Goal: Task Accomplishment & Management: Complete application form

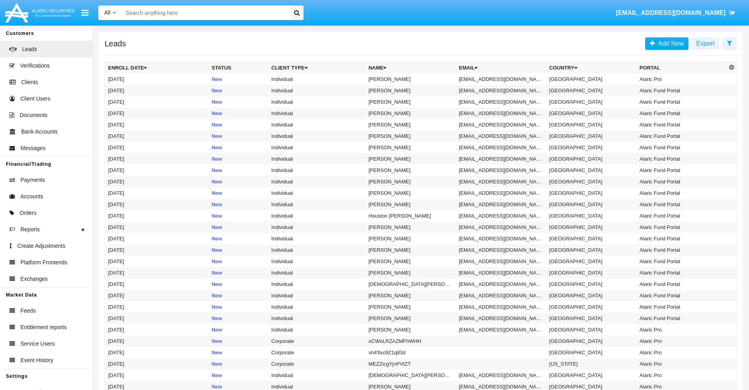
click at [729, 43] on icon at bounding box center [729, 43] width 5 height 6
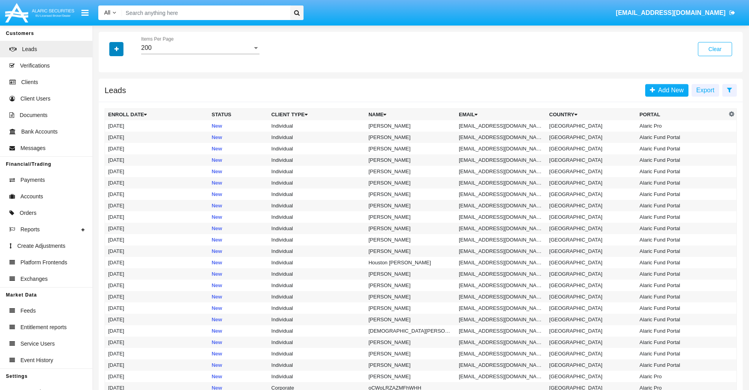
click at [116, 49] on icon "button" at bounding box center [116, 49] width 4 height 6
click at [122, 99] on span "Email" at bounding box center [122, 99] width 16 height 9
click at [108, 103] on input "Email" at bounding box center [108, 103] width 0 height 0
checkbox input "true"
click at [116, 49] on icon "button" at bounding box center [116, 49] width 4 height 6
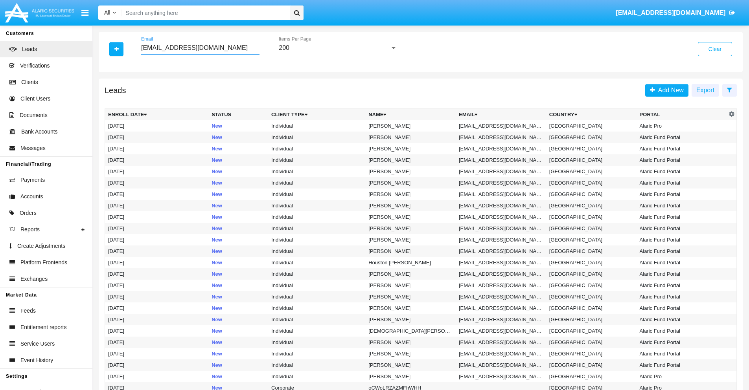
type input "[EMAIL_ADDRESS][DOMAIN_NAME]"
click at [503, 126] on td "[EMAIL_ADDRESS][DOMAIN_NAME]" at bounding box center [501, 125] width 90 height 11
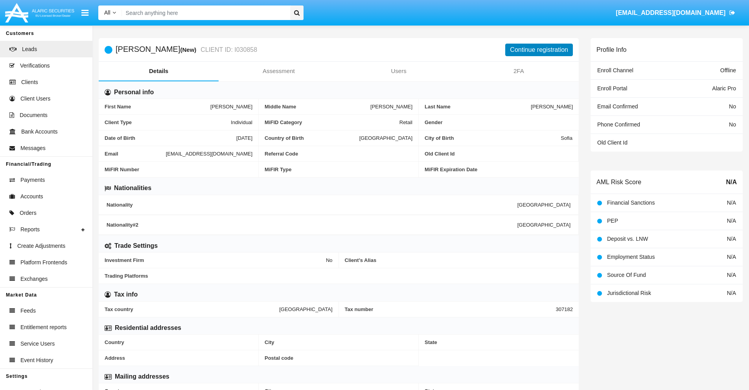
click at [539, 50] on button "Continue registration" at bounding box center [539, 50] width 68 height 13
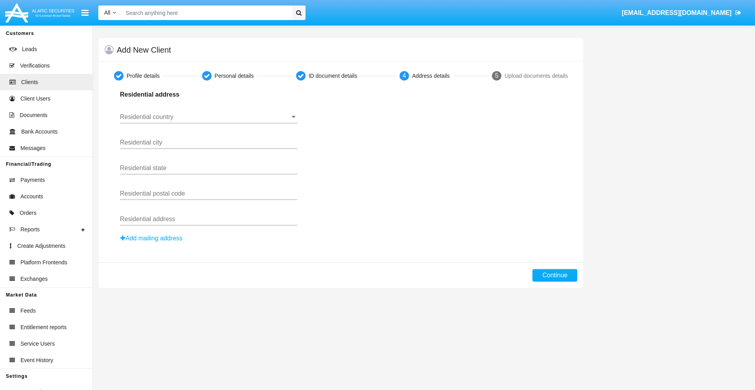
click at [208, 117] on input "Residential country" at bounding box center [208, 117] width 177 height 7
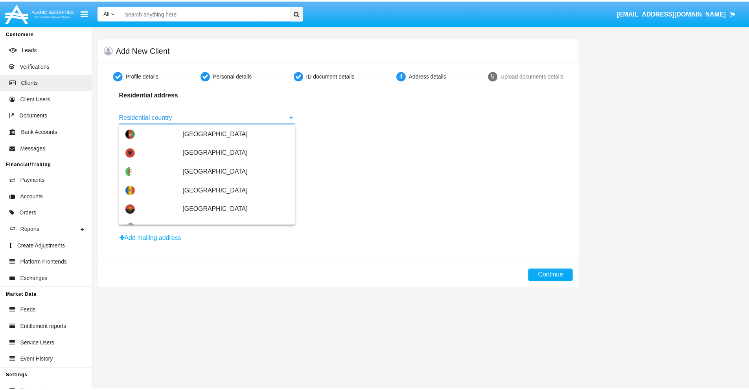
scroll to position [466, 0]
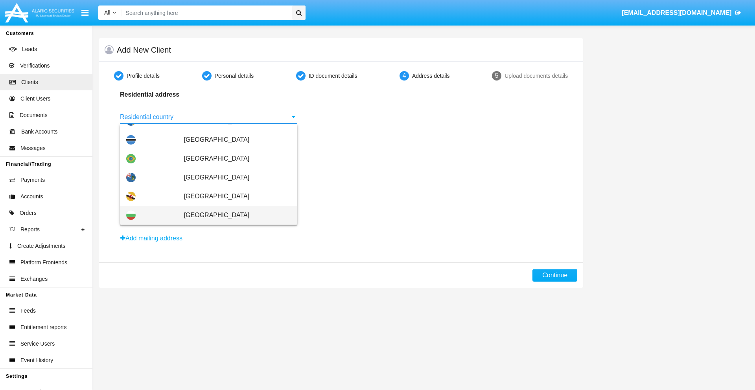
click at [233, 215] on span "[GEOGRAPHIC_DATA]" at bounding box center [237, 215] width 107 height 19
type input "[GEOGRAPHIC_DATA]"
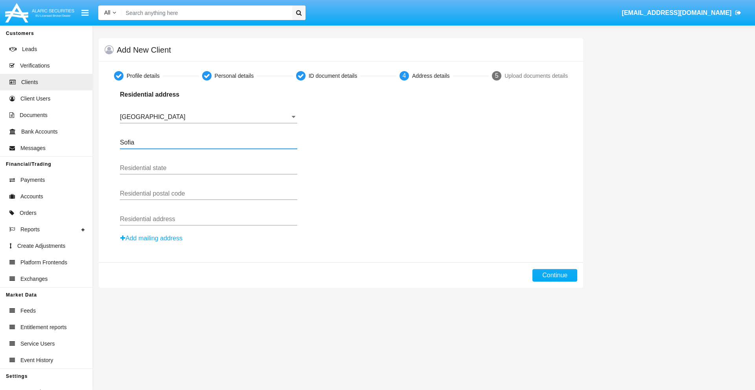
type input "Sofia"
type input "1000"
type input "Vasil Levski"
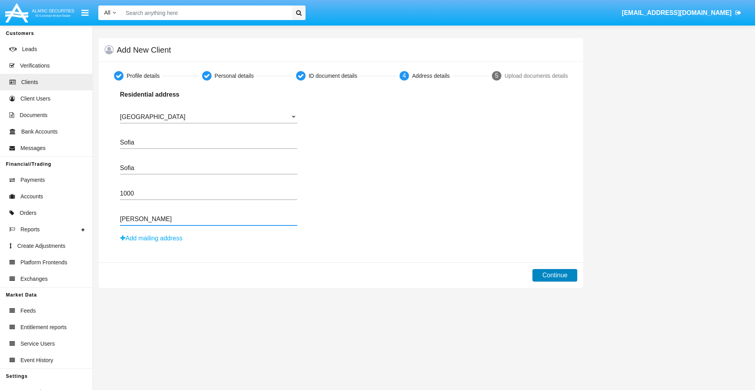
click at [555, 276] on button "Continue" at bounding box center [554, 275] width 45 height 13
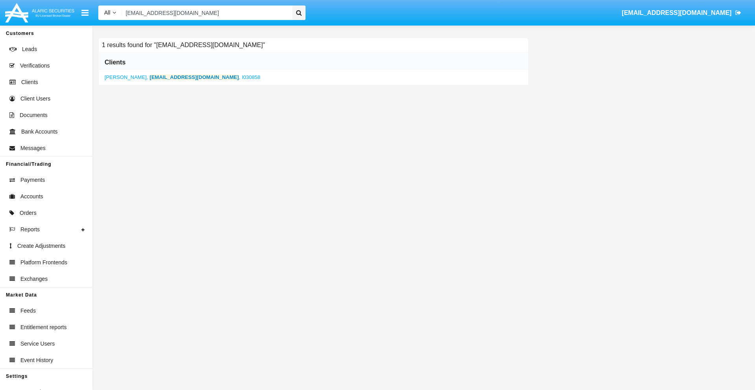
type input "me.66v@sxvc.au"
click at [161, 77] on b "me.66v@sxvc.au" at bounding box center [194, 77] width 89 height 6
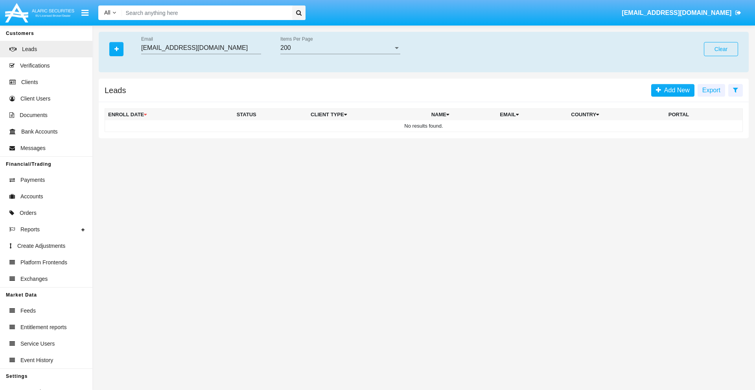
click at [721, 49] on button "Clear" at bounding box center [721, 49] width 34 height 14
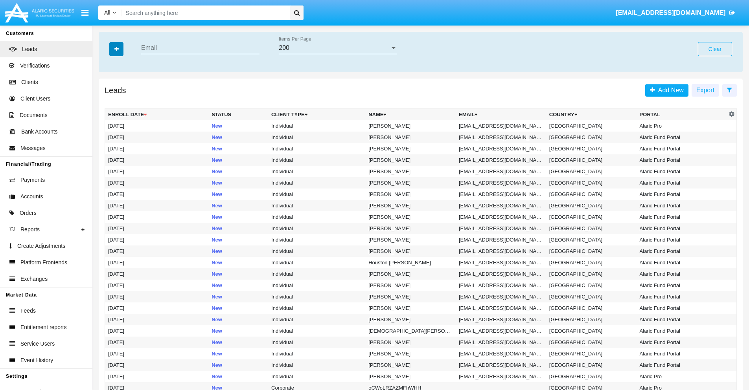
click at [116, 49] on icon "button" at bounding box center [116, 49] width 4 height 6
type input "[EMAIL_ADDRESS][DOMAIN_NAME]"
click at [503, 126] on td "[EMAIL_ADDRESS][DOMAIN_NAME]" at bounding box center [501, 125] width 90 height 11
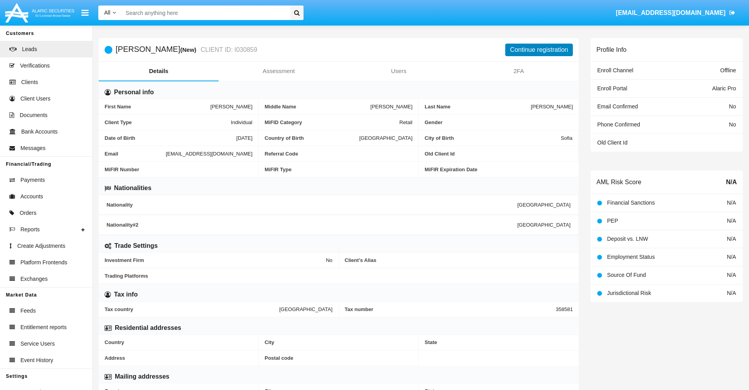
click at [539, 50] on button "Continue registration" at bounding box center [539, 50] width 68 height 13
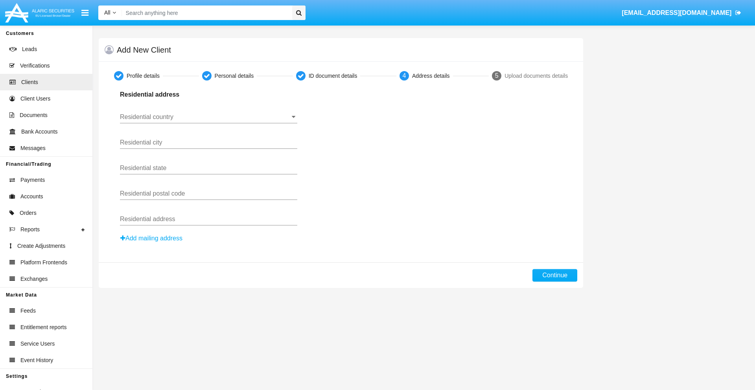
click at [152, 239] on button "Add mailing address" at bounding box center [151, 239] width 63 height 10
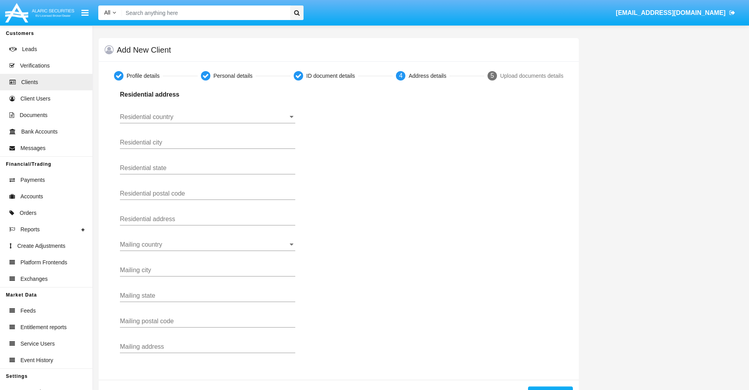
click at [208, 117] on input "Residential country" at bounding box center [207, 117] width 175 height 7
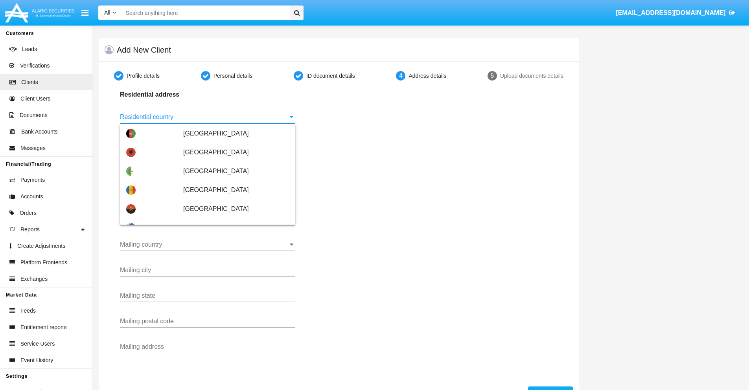
scroll to position [466, 0]
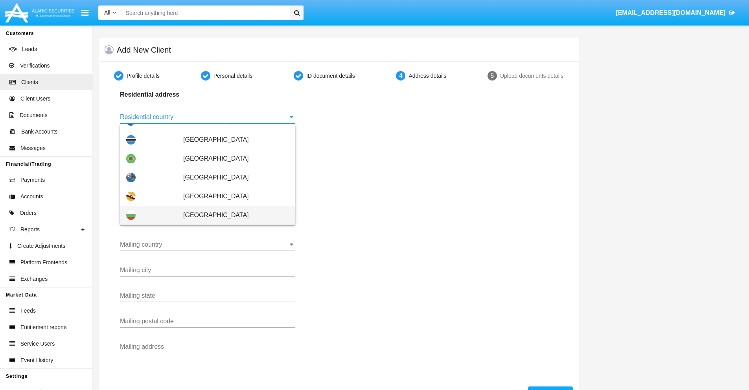
click at [232, 215] on span "[GEOGRAPHIC_DATA]" at bounding box center [236, 215] width 106 height 19
type input "[GEOGRAPHIC_DATA]"
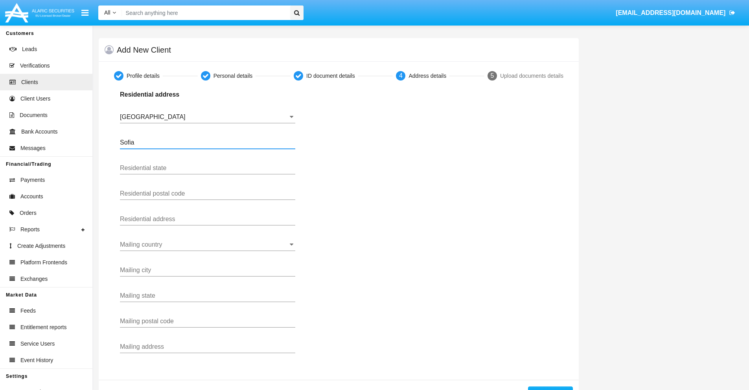
type input "Sofia"
type input "1000"
type input "[PERSON_NAME]"
click at [208, 245] on input "Mailing country" at bounding box center [207, 244] width 175 height 7
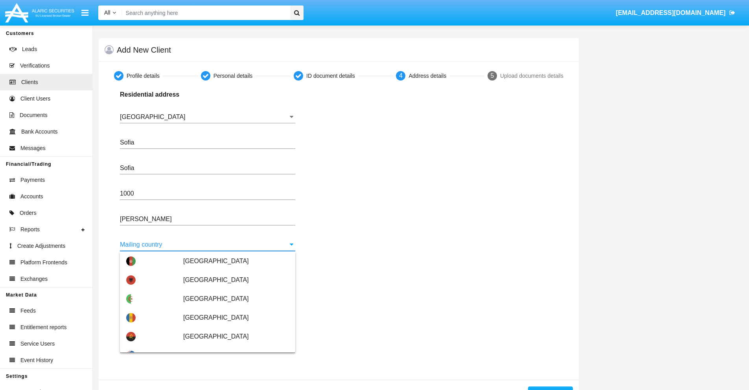
scroll to position [50, 0]
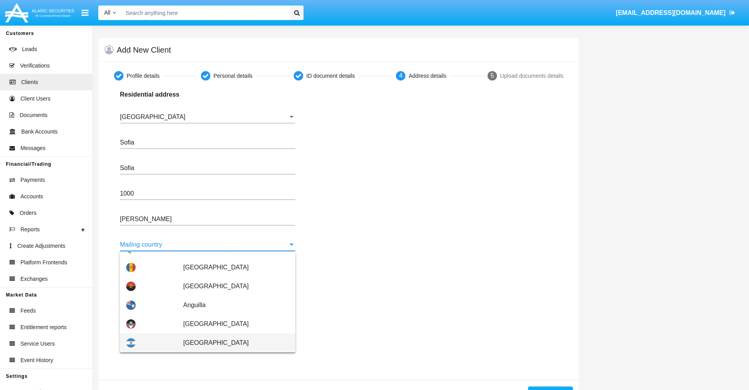
click at [232, 343] on span "Argentina" at bounding box center [236, 343] width 106 height 19
type input "Argentina"
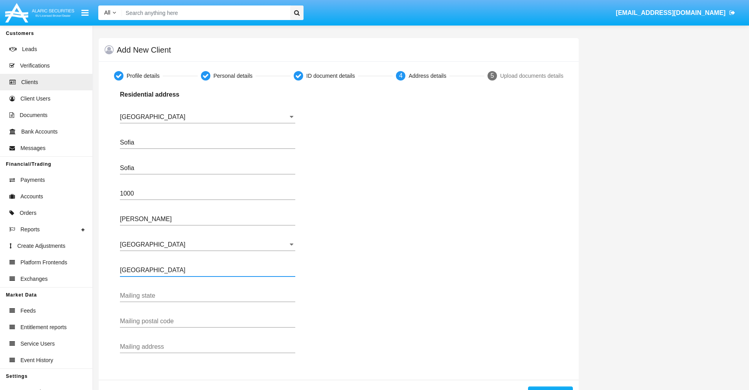
type input "Buenos Aires"
type input "7777"
type input "Test Mail Address"
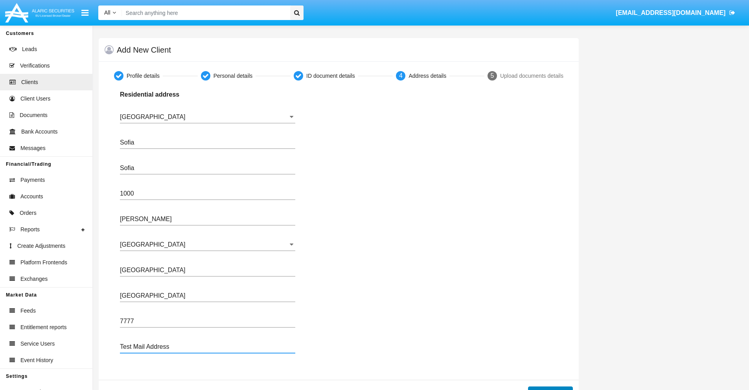
click at [550, 388] on button "Continue" at bounding box center [550, 393] width 45 height 13
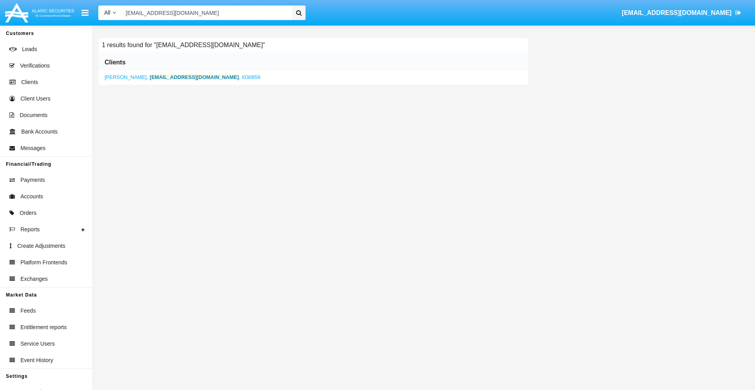
type input "[EMAIL_ADDRESS][DOMAIN_NAME]"
click at [172, 77] on b "[EMAIL_ADDRESS][DOMAIN_NAME]" at bounding box center [194, 77] width 89 height 6
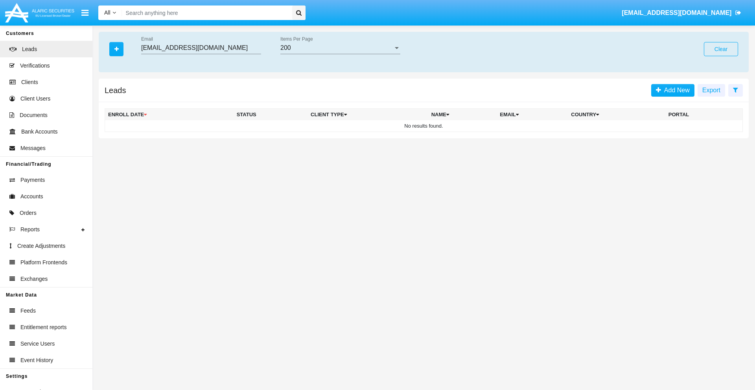
click at [721, 49] on button "Clear" at bounding box center [721, 49] width 34 height 14
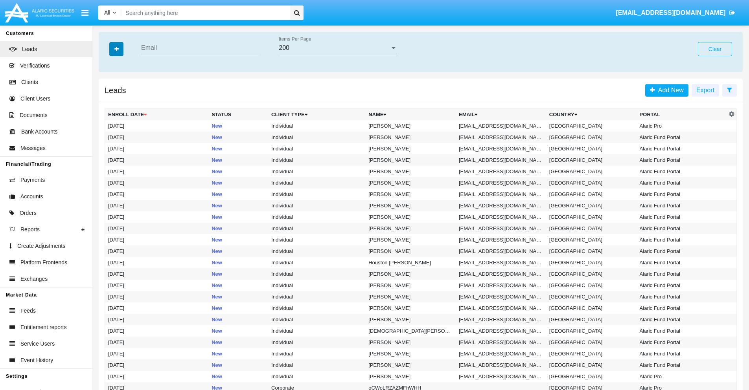
click at [116, 49] on icon "button" at bounding box center [116, 49] width 4 height 6
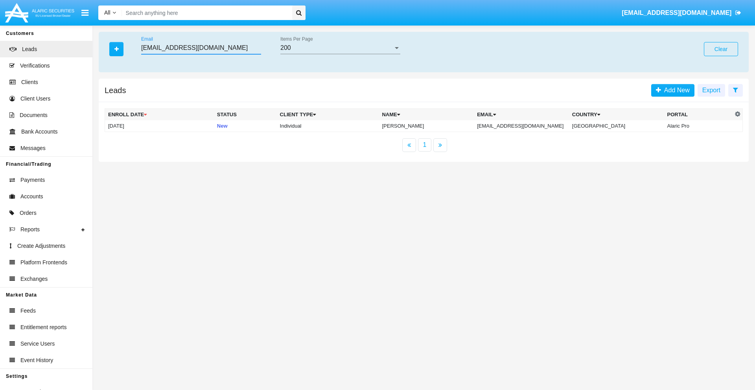
type input "w2_5rz@3n9n-0po4.au"
click at [526, 126] on td "w2_5rz@3n9n-0po4.au" at bounding box center [521, 126] width 95 height 12
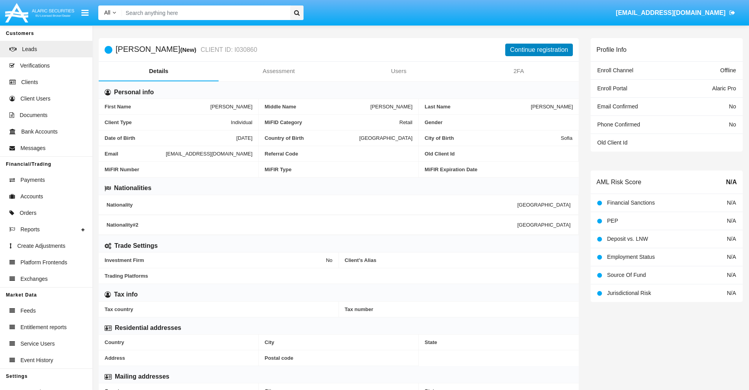
click at [539, 50] on button "Continue registration" at bounding box center [539, 50] width 68 height 13
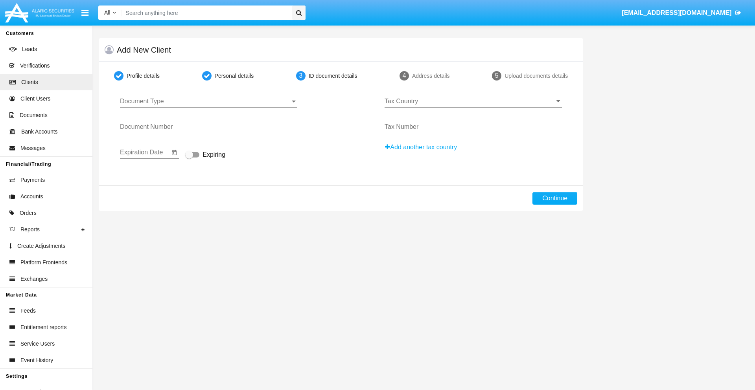
click at [208, 101] on span "Document Type" at bounding box center [205, 101] width 170 height 7
click at [208, 107] on span "Passport" at bounding box center [208, 107] width 177 height 19
type input "tzLDHdXnfcdEBsC"
click at [205, 155] on span "Expiring" at bounding box center [213, 154] width 23 height 9
click at [189, 158] on input "Expiring" at bounding box center [189, 158] width 0 height 0
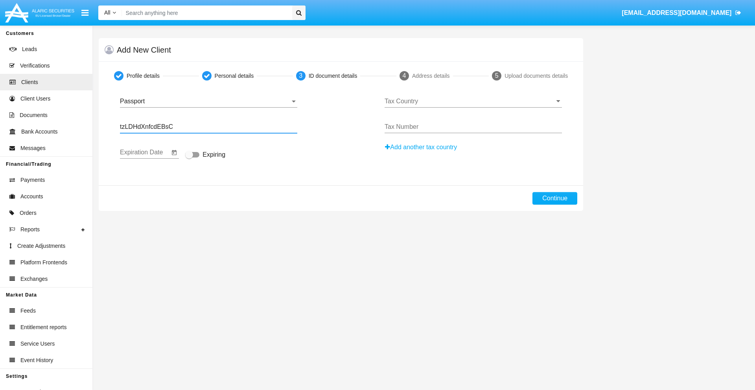
checkbox input "true"
click at [473, 101] on input "Tax Country" at bounding box center [473, 101] width 177 height 7
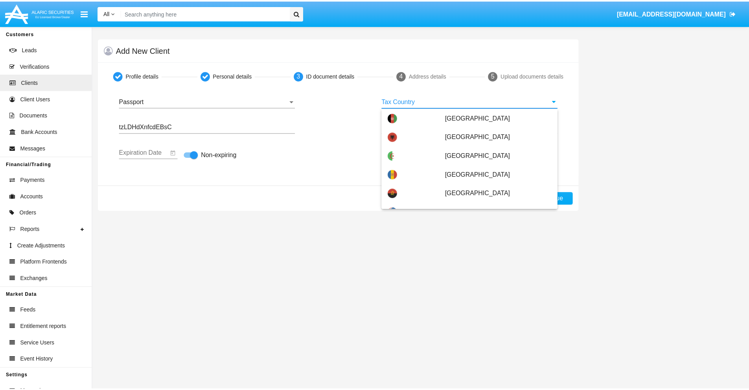
scroll to position [918, 0]
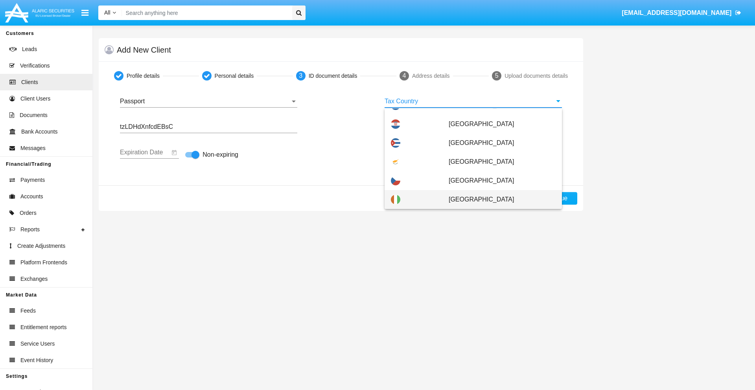
click at [498, 200] on span "[GEOGRAPHIC_DATA]" at bounding box center [502, 199] width 107 height 19
type input "[GEOGRAPHIC_DATA]"
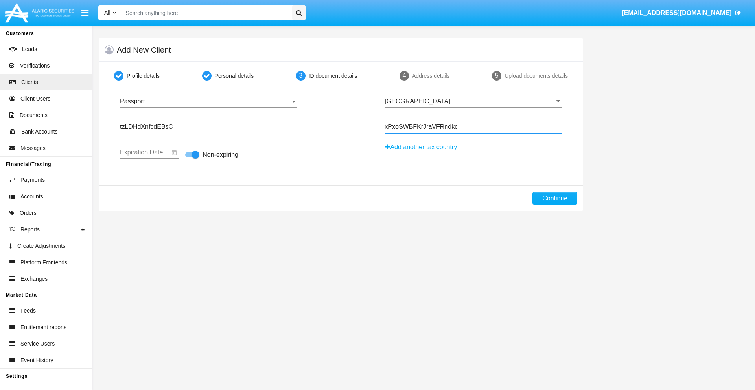
type input "xPxoSWBFKrJraVFRndkc"
click at [555, 199] on button "Continue" at bounding box center [554, 198] width 45 height 13
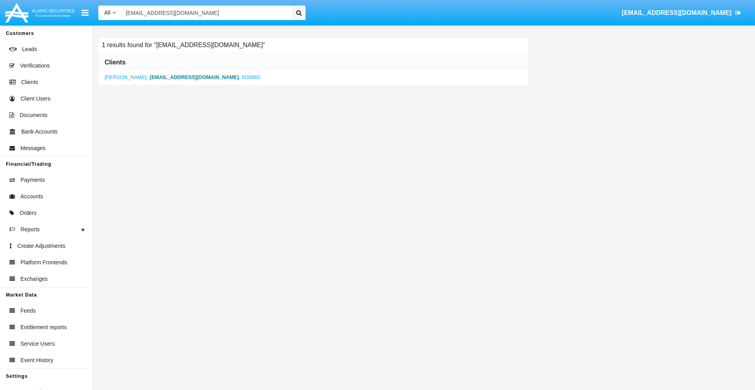
type input "[EMAIL_ADDRESS][DOMAIN_NAME]"
click at [164, 77] on b "[EMAIL_ADDRESS][DOMAIN_NAME]" at bounding box center [194, 77] width 89 height 6
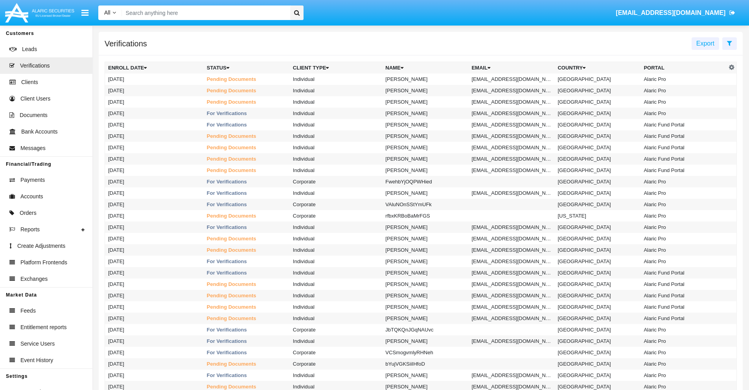
click at [729, 43] on icon at bounding box center [729, 43] width 5 height 6
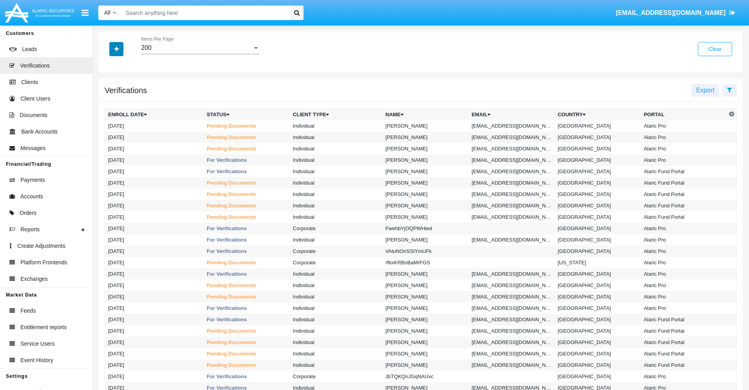
click at [116, 49] on icon "button" at bounding box center [116, 49] width 4 height 6
click at [122, 111] on span "Email" at bounding box center [122, 110] width 16 height 9
click at [108, 114] on input "Email" at bounding box center [108, 114] width 0 height 0
checkbox input "true"
click at [116, 49] on icon "button" at bounding box center [116, 49] width 4 height 6
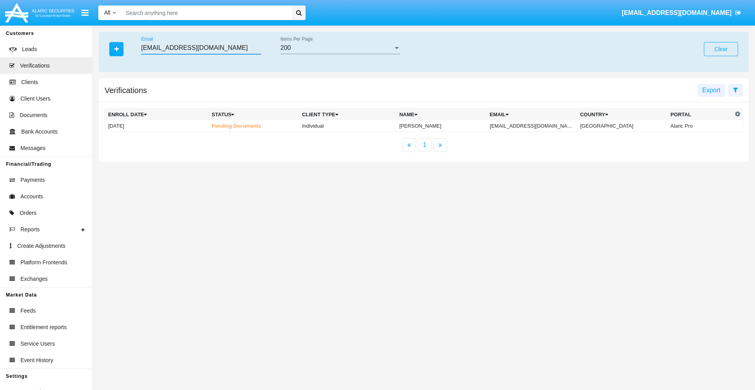
type input "[EMAIL_ADDRESS][DOMAIN_NAME]"
click at [539, 126] on td "[EMAIL_ADDRESS][DOMAIN_NAME]" at bounding box center [531, 126] width 90 height 12
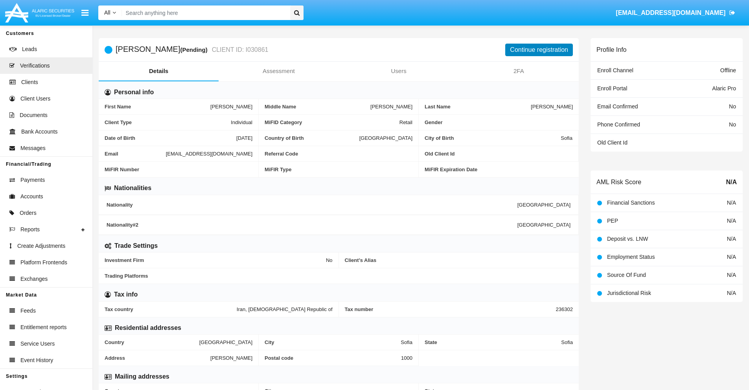
click at [539, 50] on button "Continue registration" at bounding box center [539, 50] width 68 height 13
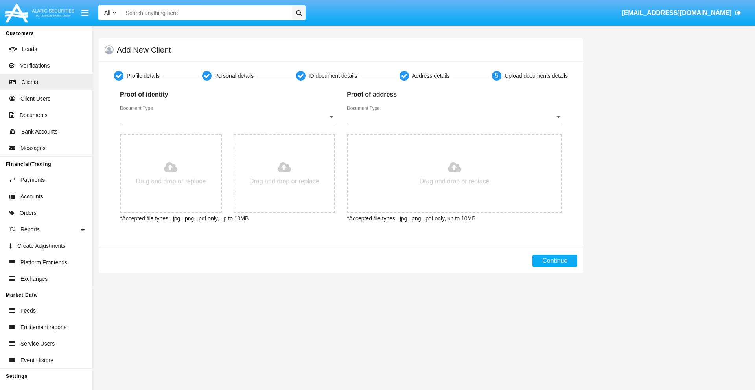
click at [227, 117] on span "Document Type" at bounding box center [224, 117] width 208 height 7
click at [227, 123] on span "Passport" at bounding box center [227, 123] width 215 height 19
type input "C:\fakepath\passport.png"
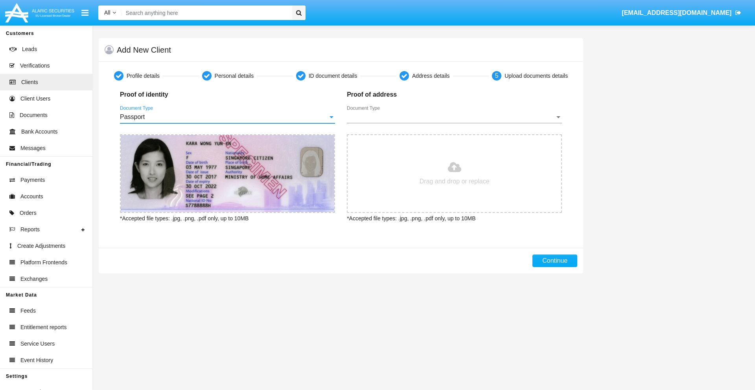
click at [454, 117] on span "Document Type" at bounding box center [451, 117] width 208 height 7
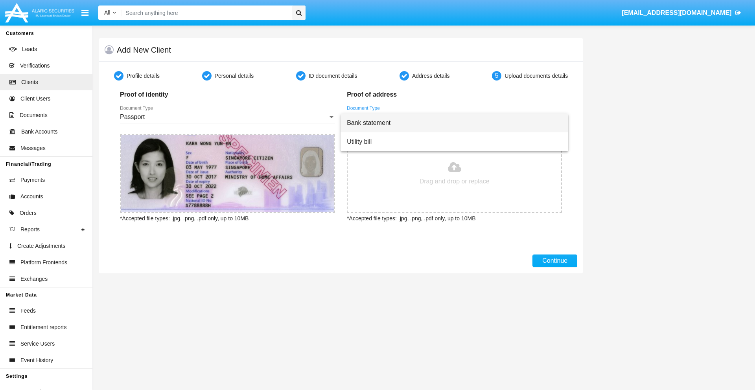
click at [454, 123] on span "Bank statement" at bounding box center [454, 123] width 215 height 19
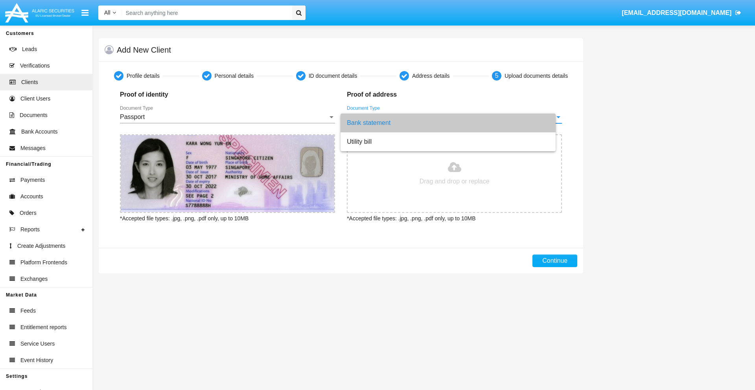
type input "C:\fakepath\bank-statement.png"
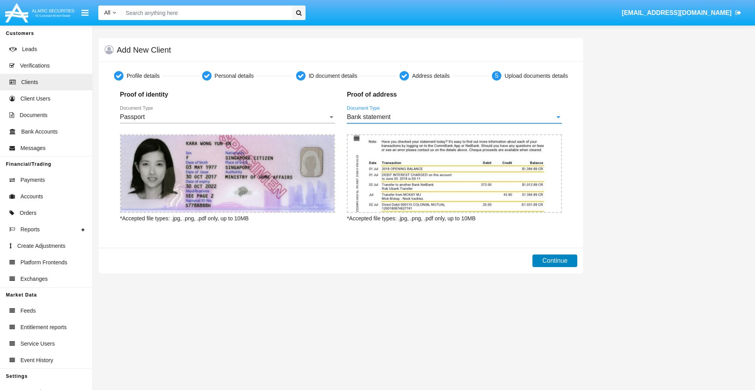
click at [555, 261] on button "Continue" at bounding box center [554, 261] width 45 height 13
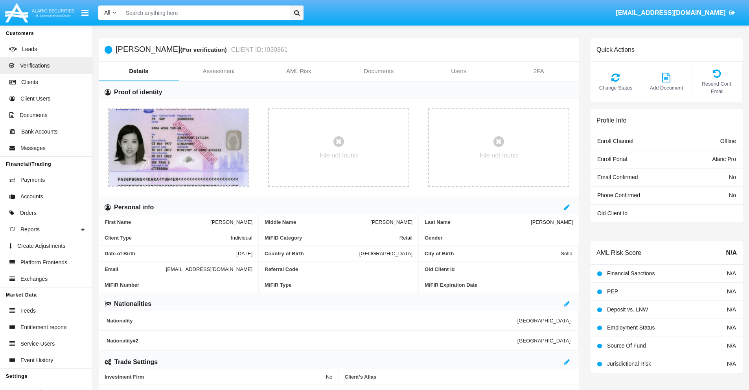
click at [379, 71] on link "Documents" at bounding box center [379, 71] width 80 height 19
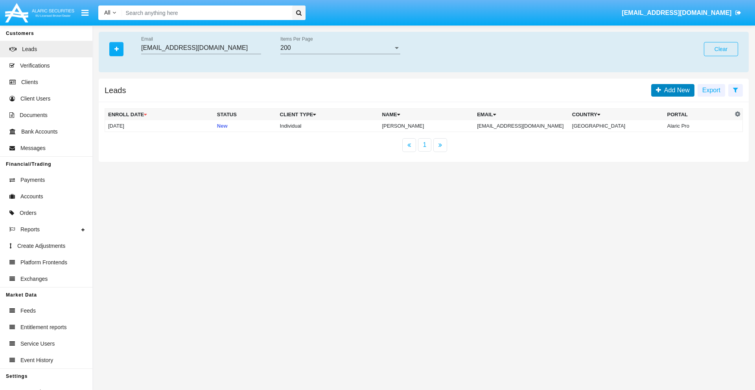
click at [675, 90] on span "Add New" at bounding box center [675, 90] width 29 height 7
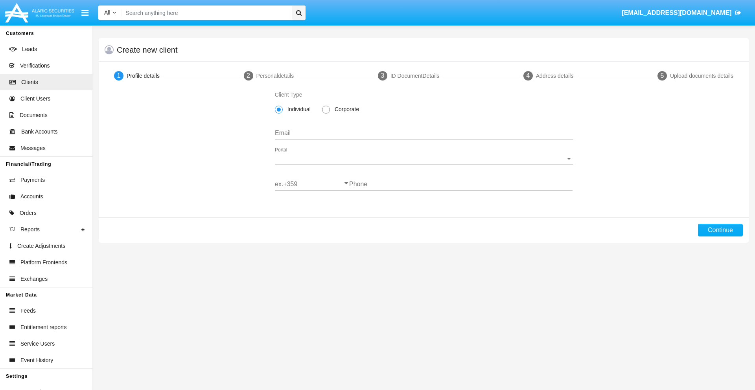
click at [297, 109] on span "Individual" at bounding box center [298, 109] width 30 height 8
click at [279, 114] on input "Individual" at bounding box center [278, 114] width 0 height 0
type input "[EMAIL_ADDRESS][DOMAIN_NAME]"
click at [423, 159] on span "Portal" at bounding box center [420, 158] width 291 height 7
click at [421, 165] on span "Alaric Pro" at bounding box center [424, 164] width 298 height 19
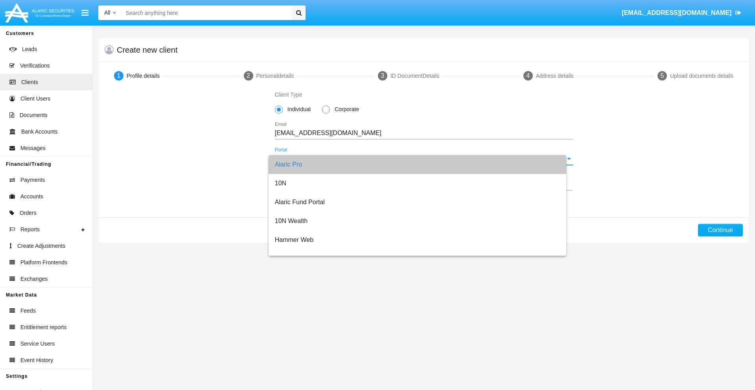
click at [312, 184] on input "ex.+359" at bounding box center [312, 184] width 74 height 7
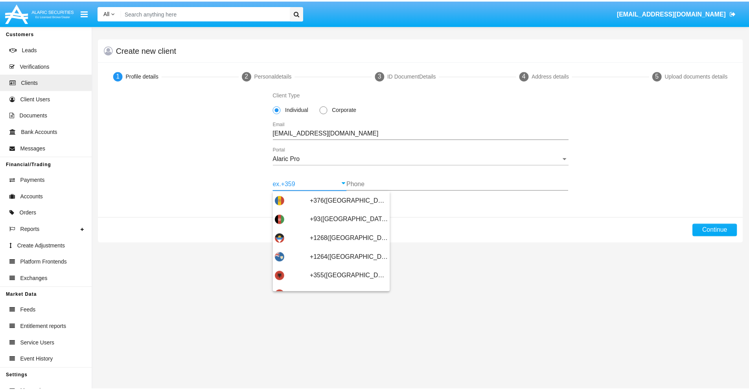
scroll to position [258, 0]
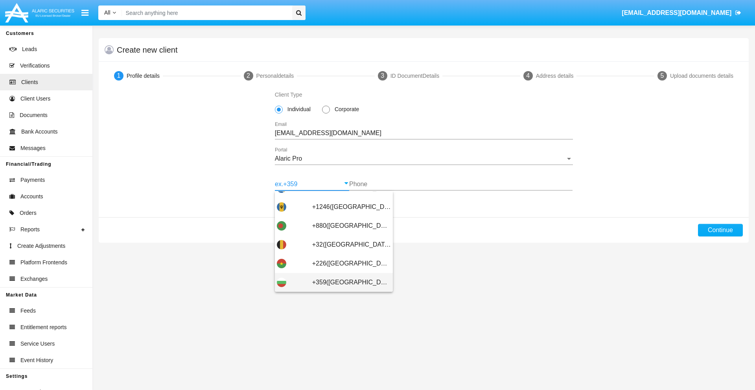
click at [345, 283] on span "+359([GEOGRAPHIC_DATA])" at bounding box center [351, 282] width 79 height 19
type input "+359([GEOGRAPHIC_DATA])"
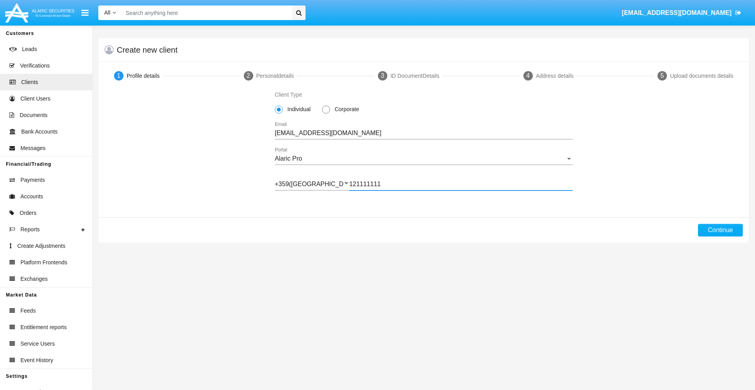
type input "121111111"
click at [720, 230] on button "Continue" at bounding box center [720, 230] width 45 height 13
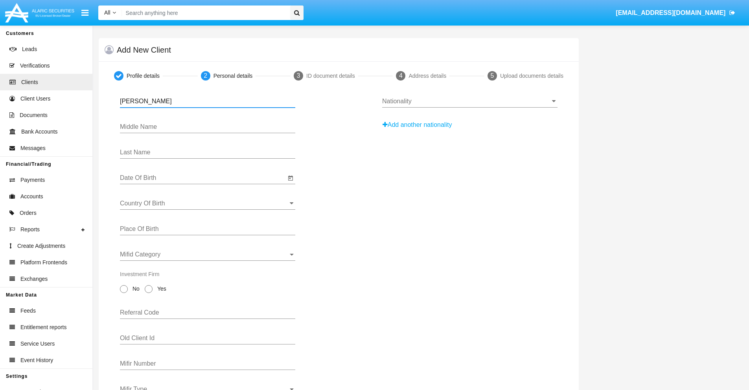
type input "[PERSON_NAME]"
click at [203, 178] on input "Date Of Birth" at bounding box center [203, 178] width 166 height 7
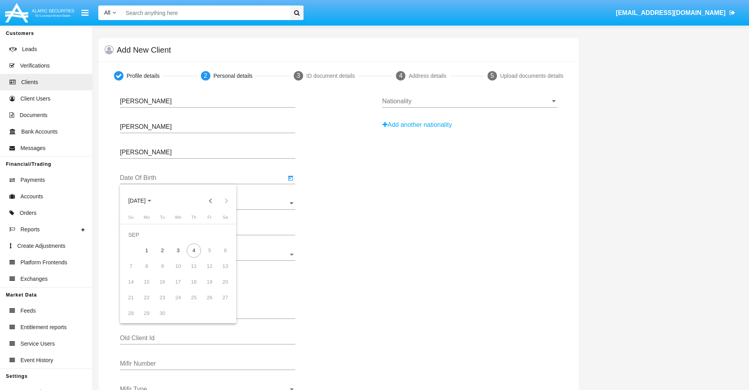
click at [144, 201] on span "[DATE]" at bounding box center [136, 201] width 17 height 6
click at [210, 201] on button "Previous 20 years" at bounding box center [211, 201] width 16 height 16
click at [192, 304] on div "2000" at bounding box center [192, 304] width 25 height 14
click at [137, 241] on div "JAN" at bounding box center [137, 241] width 25 height 14
click at [225, 235] on div "1" at bounding box center [225, 235] width 14 height 14
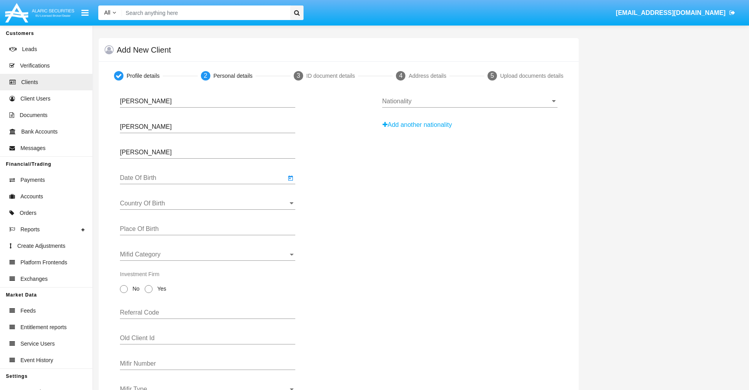
type input "[DATE]"
click at [208, 204] on input "Country Of Birth" at bounding box center [207, 203] width 175 height 7
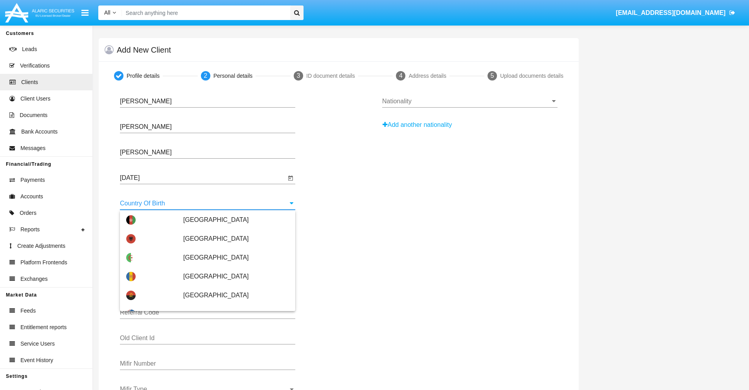
scroll to position [786, 0]
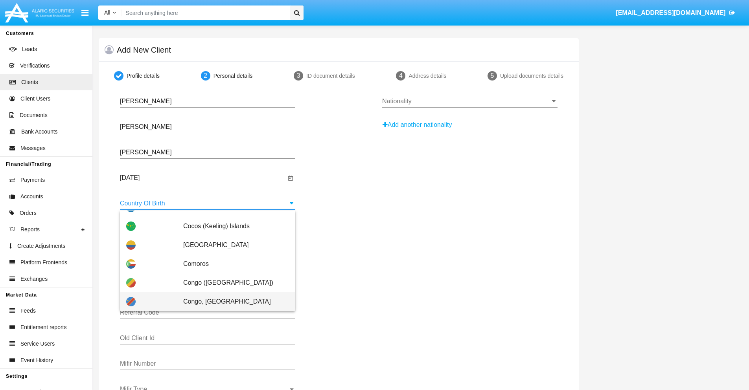
click at [232, 302] on span "Congo, [GEOGRAPHIC_DATA]" at bounding box center [236, 302] width 106 height 19
type input "Congo, [GEOGRAPHIC_DATA]"
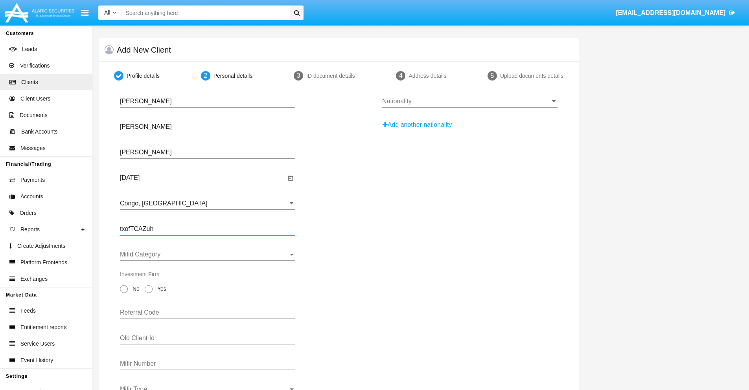
type input "txofTCAZuh"
click at [208, 255] on span "Mifid Category" at bounding box center [204, 254] width 168 height 7
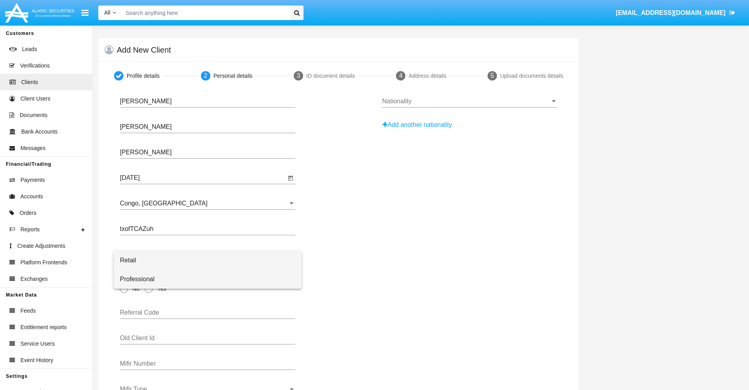
click at [208, 280] on span "Professional" at bounding box center [207, 279] width 175 height 19
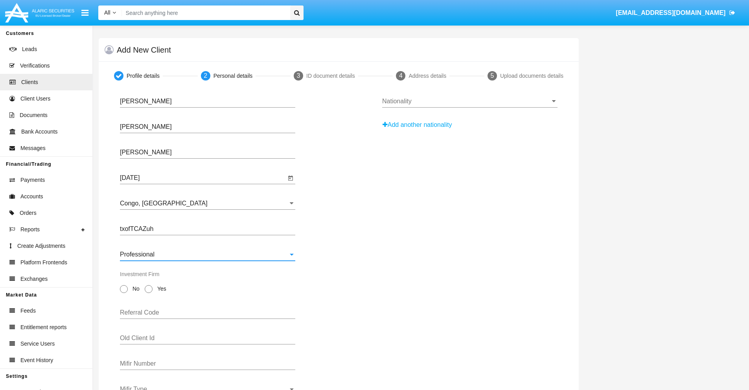
click at [134, 289] on span "No" at bounding box center [135, 289] width 14 height 8
click at [124, 293] on input "No" at bounding box center [123, 293] width 0 height 0
radio input "true"
type input "MzEItdkadB"
type input "egWOpJlDZY"
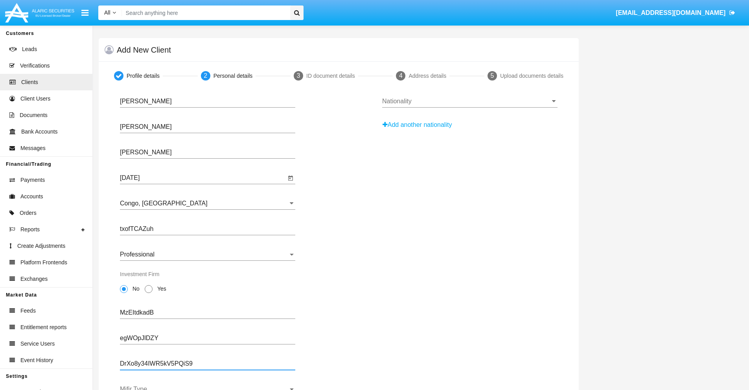
type input "DrXo8y34IWR5kV5PQiS9"
click at [208, 388] on span "Mifir Type" at bounding box center [204, 389] width 168 height 7
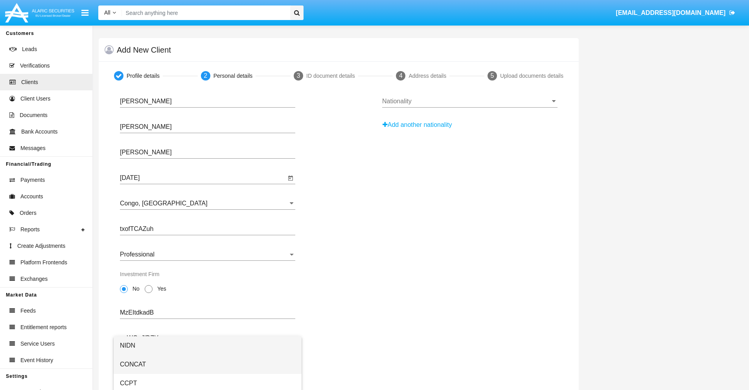
click at [208, 365] on span "CONCAT" at bounding box center [207, 364] width 175 height 19
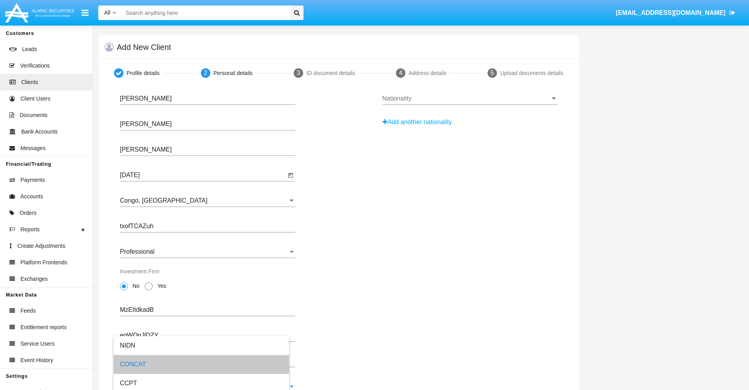
scroll to position [28, 0]
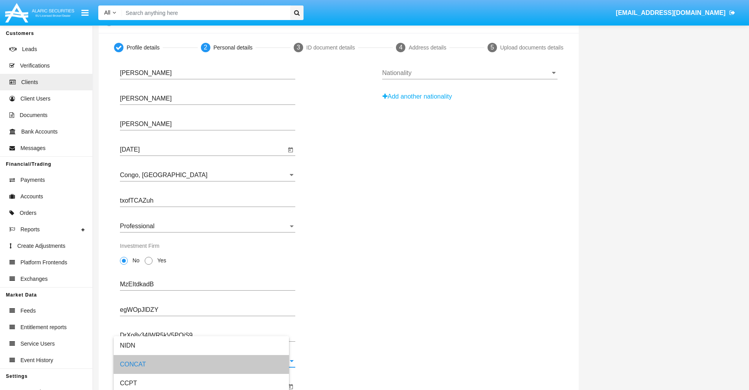
click at [203, 387] on input "Mifir Expiration Date" at bounding box center [203, 386] width 166 height 7
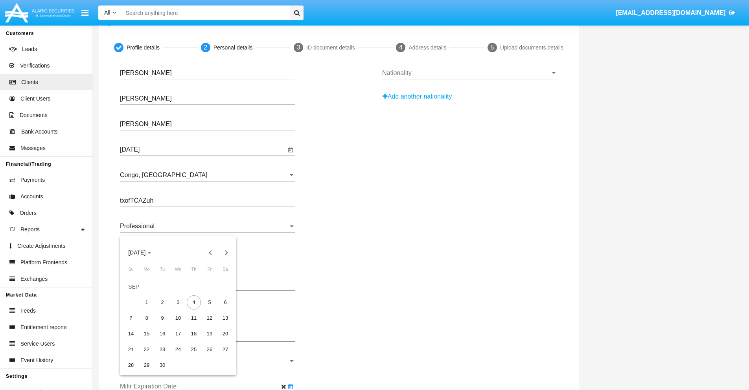
click at [144, 253] on span "[DATE]" at bounding box center [136, 253] width 17 height 6
click at [192, 324] on div "2030" at bounding box center [192, 324] width 25 height 14
click at [137, 293] on div "JAN" at bounding box center [137, 293] width 25 height 14
click at [162, 302] on div "1" at bounding box center [162, 303] width 14 height 14
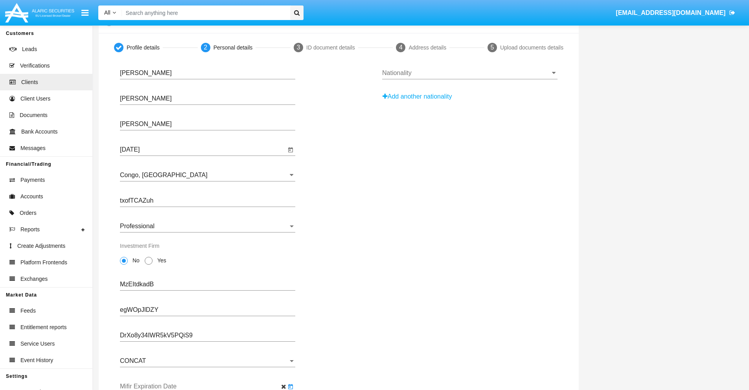
type input "[DATE]"
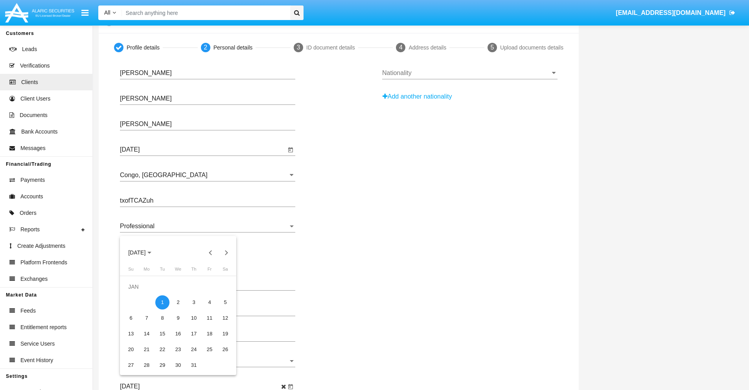
scroll to position [0, 0]
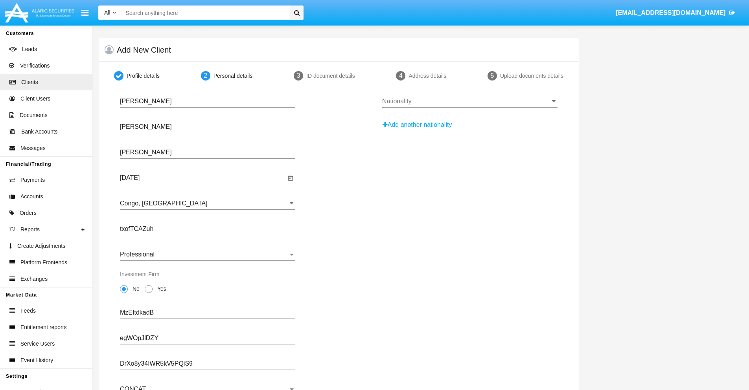
click at [469, 101] on input "Nationality" at bounding box center [469, 101] width 175 height 7
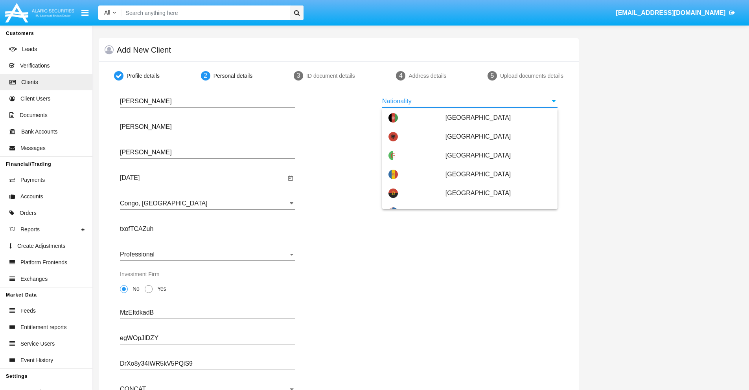
scroll to position [466, 0]
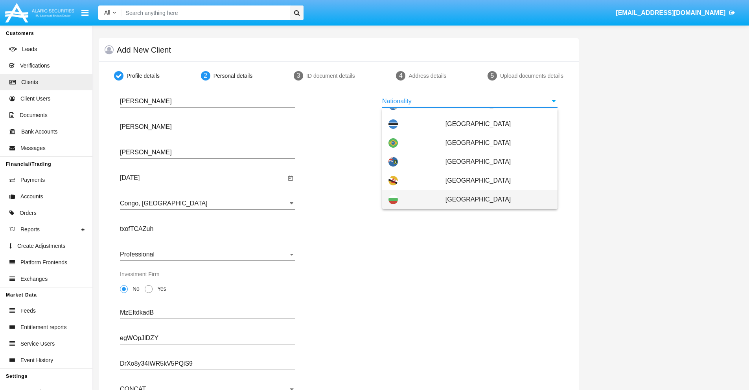
click at [494, 200] on span "[GEOGRAPHIC_DATA]" at bounding box center [498, 199] width 106 height 19
type input "[GEOGRAPHIC_DATA]"
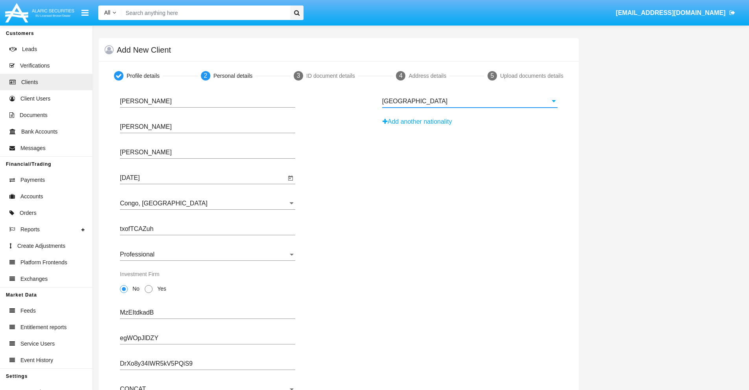
click at [420, 122] on button "Add another nationality" at bounding box center [419, 122] width 75 height 13
click at [469, 127] on input "Nationality #1" at bounding box center [469, 126] width 175 height 7
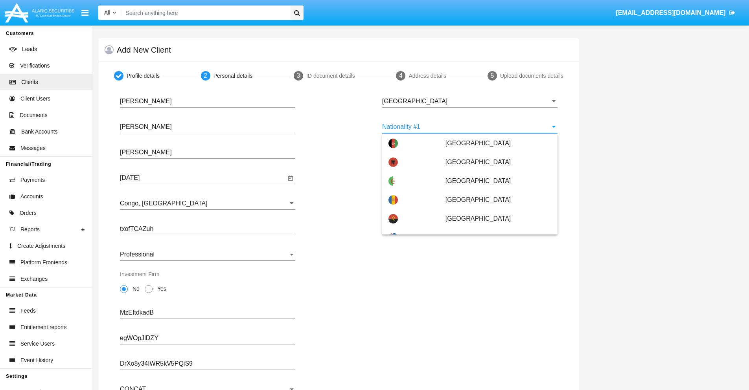
scroll to position [3504, 0]
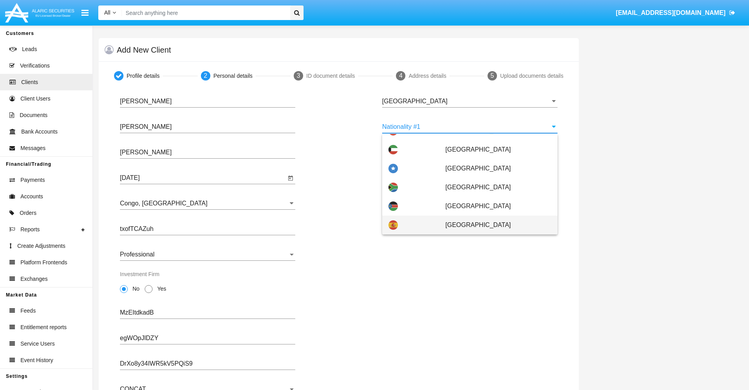
click at [494, 225] on span "[GEOGRAPHIC_DATA]" at bounding box center [498, 225] width 106 height 19
type input "[GEOGRAPHIC_DATA]"
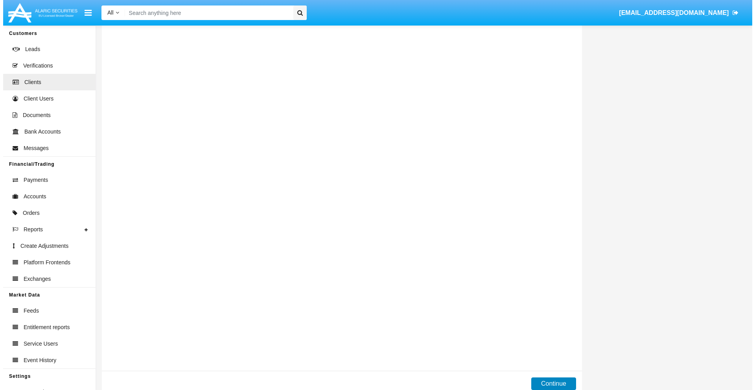
scroll to position [0, 0]
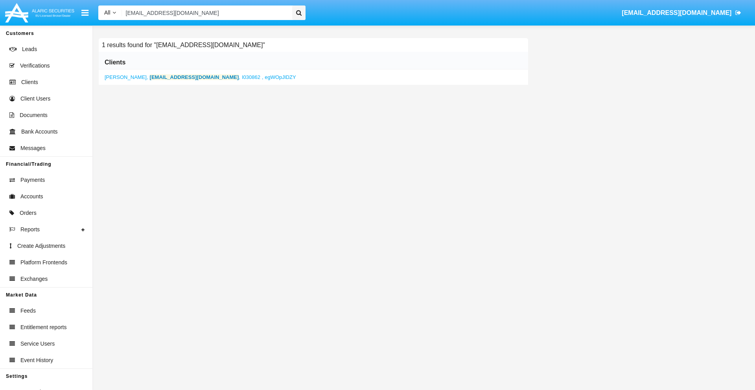
type input "[EMAIL_ADDRESS][DOMAIN_NAME]"
click at [162, 77] on b "[EMAIL_ADDRESS][DOMAIN_NAME]" at bounding box center [194, 77] width 89 height 6
